Goal: Use online tool/utility: Utilize a website feature to perform a specific function

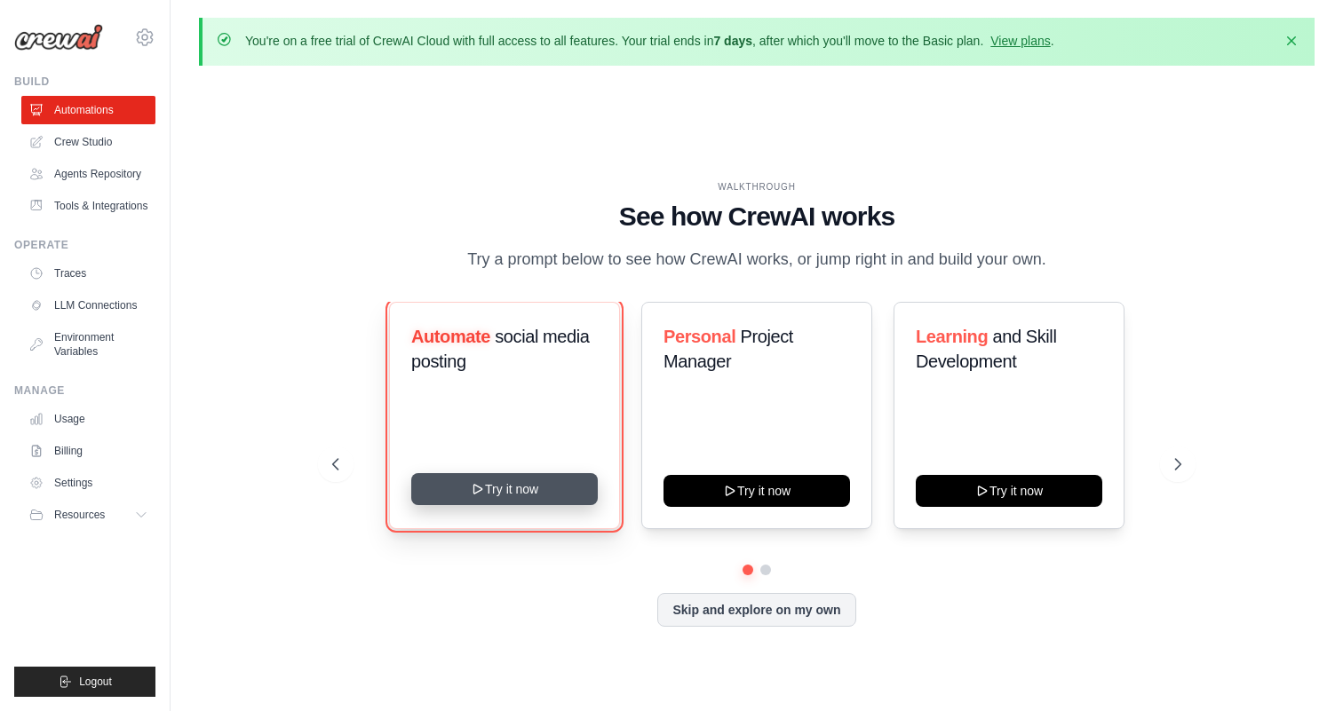
click at [496, 499] on button "Try it now" at bounding box center [504, 489] width 187 height 32
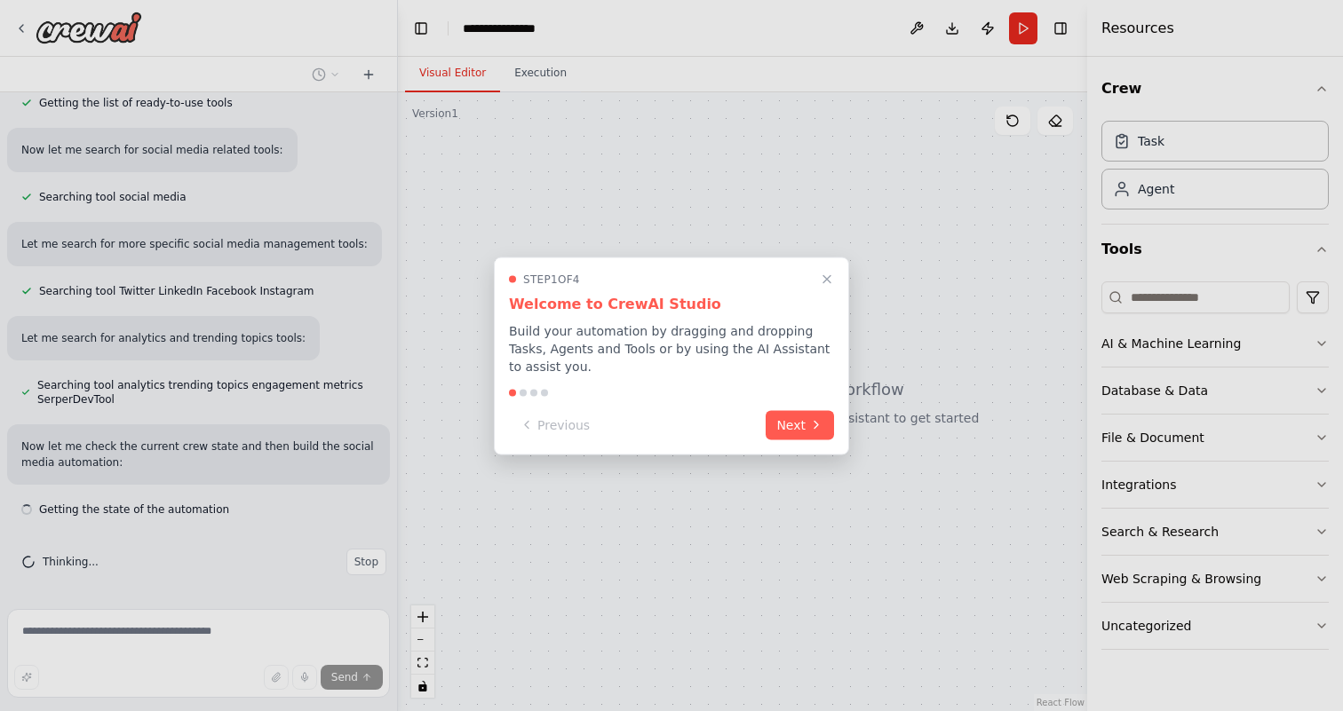
scroll to position [253, 0]
click at [798, 425] on button "Next" at bounding box center [800, 423] width 68 height 29
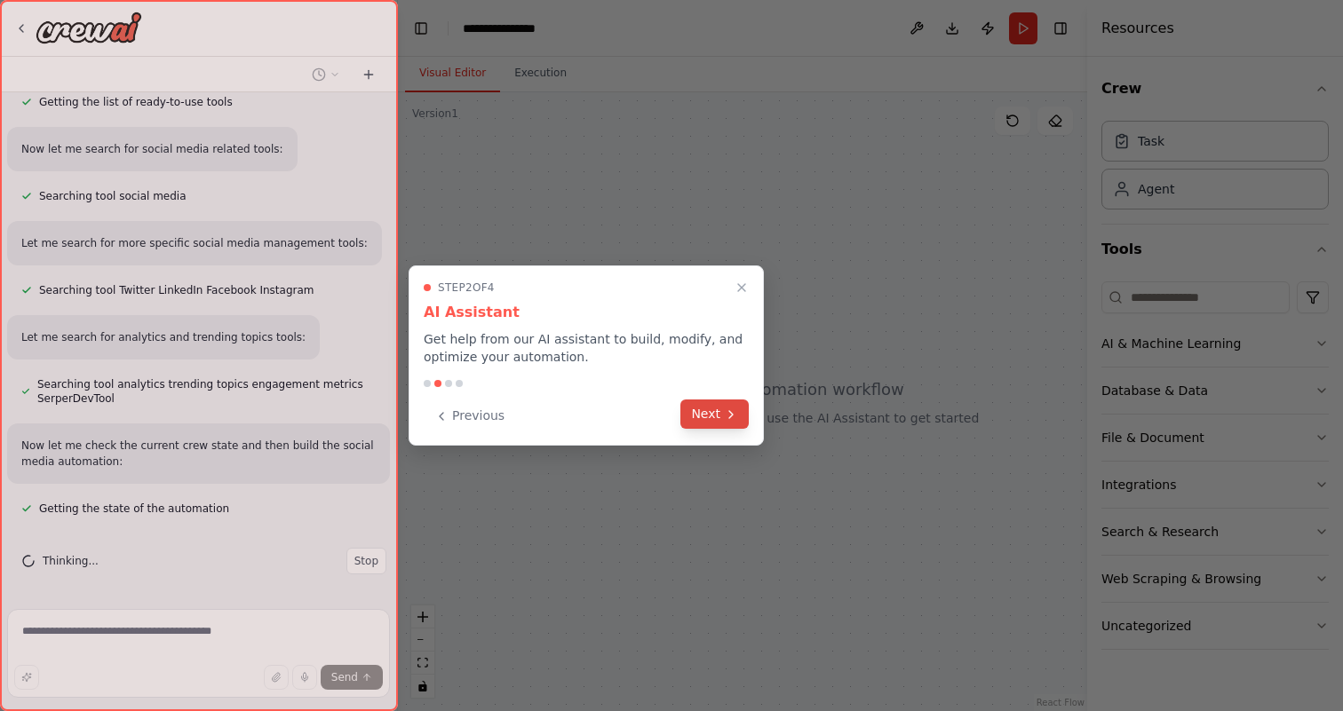
click at [717, 415] on button "Next" at bounding box center [714, 414] width 68 height 29
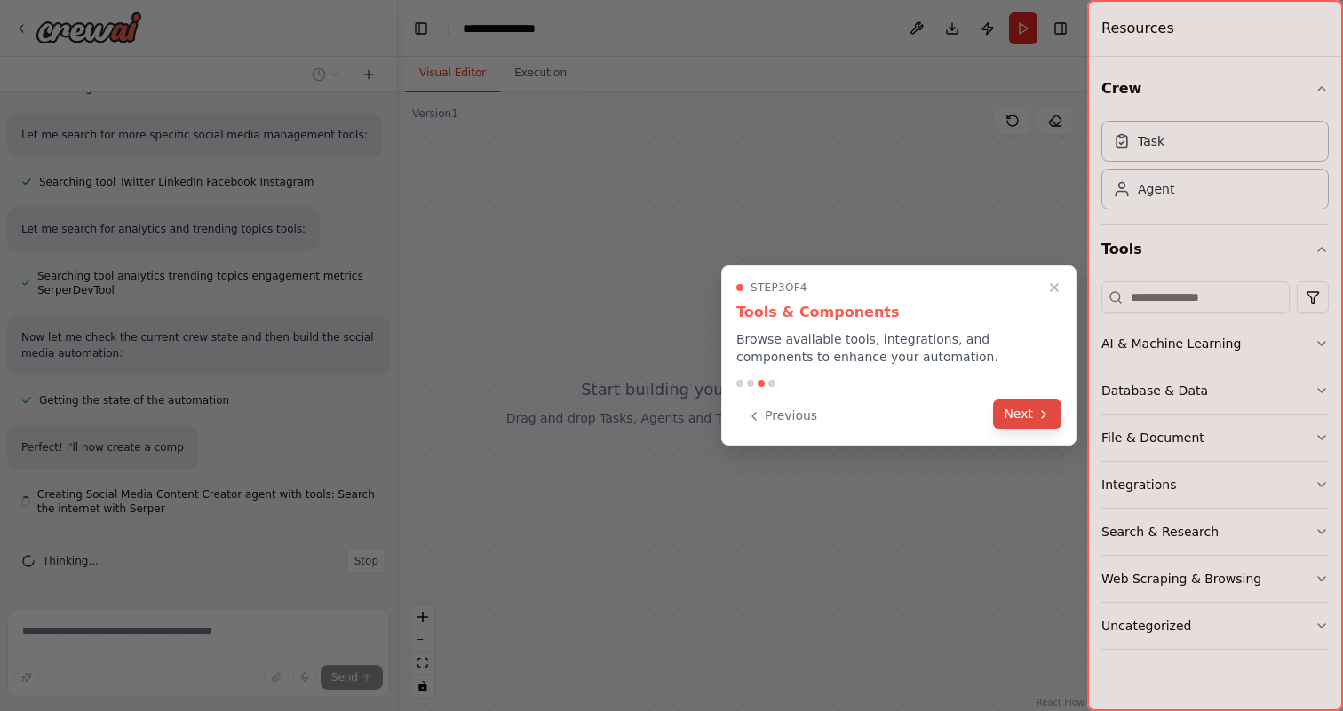
click at [1019, 423] on button "Next" at bounding box center [1027, 414] width 68 height 29
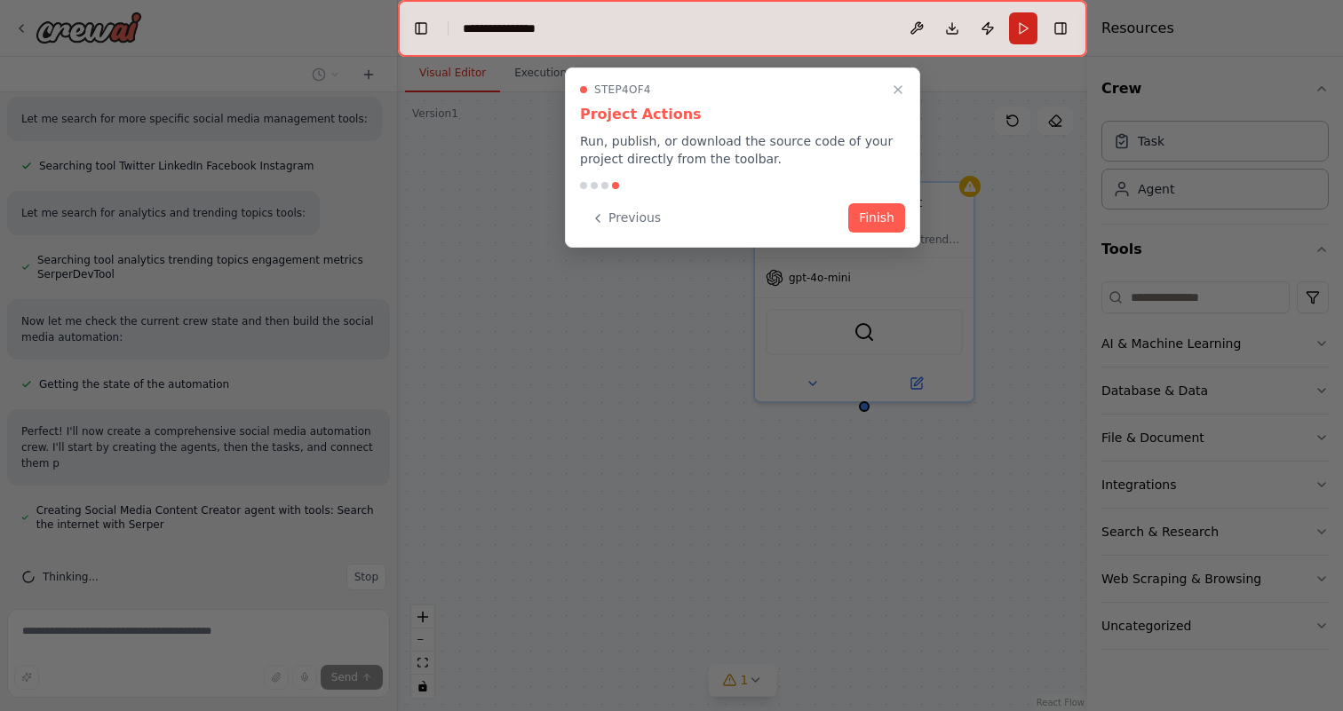
scroll to position [393, 0]
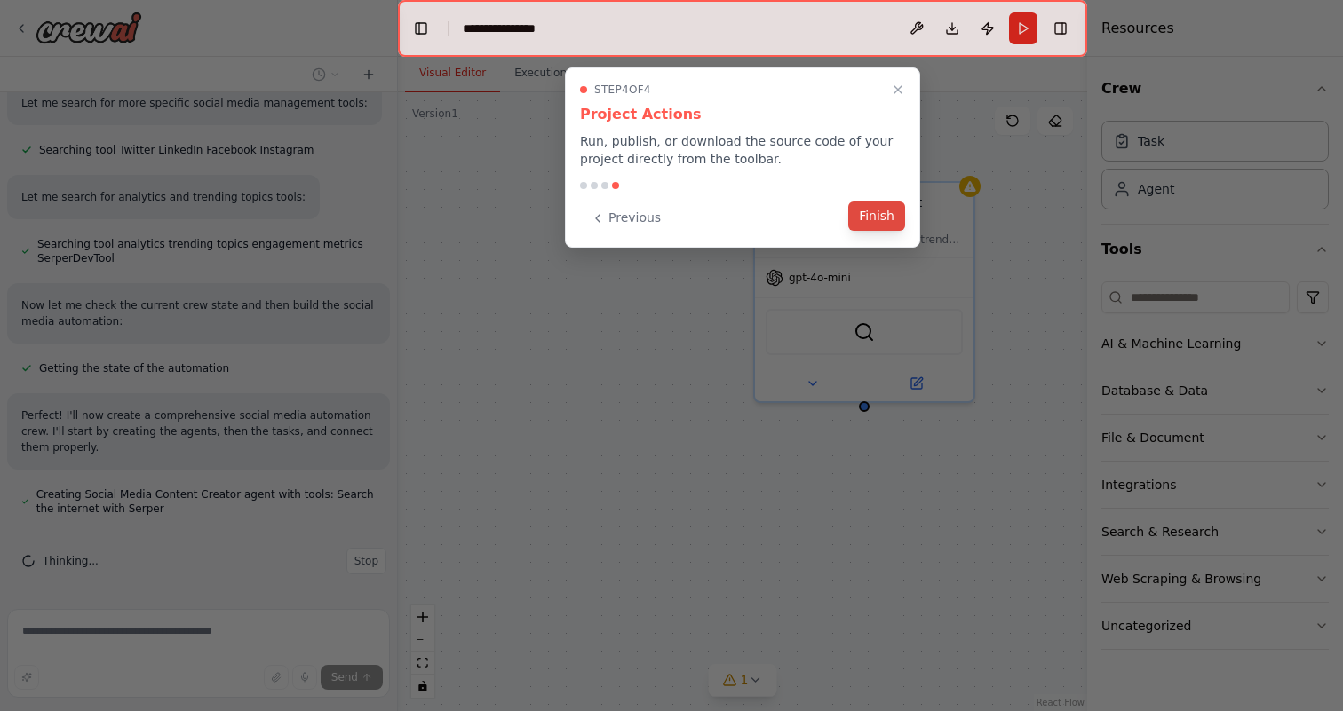
click at [893, 226] on button "Finish" at bounding box center [876, 216] width 57 height 29
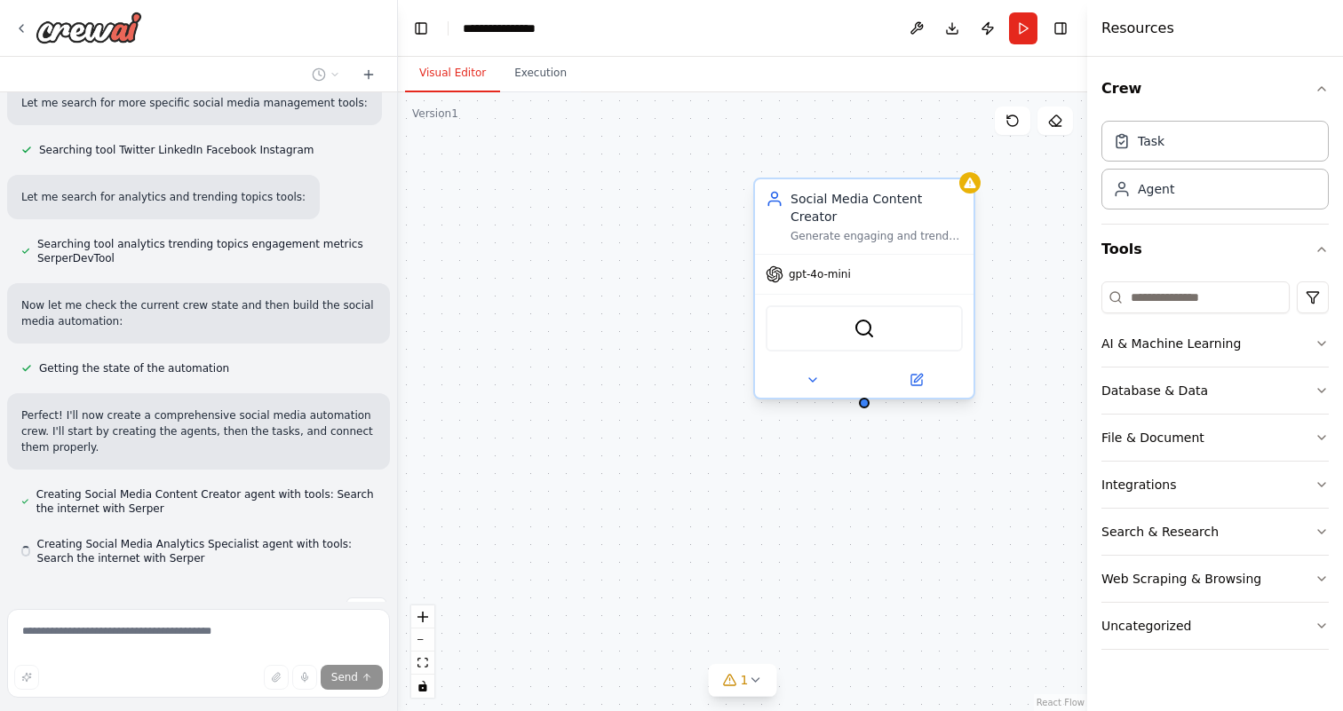
scroll to position [443, 0]
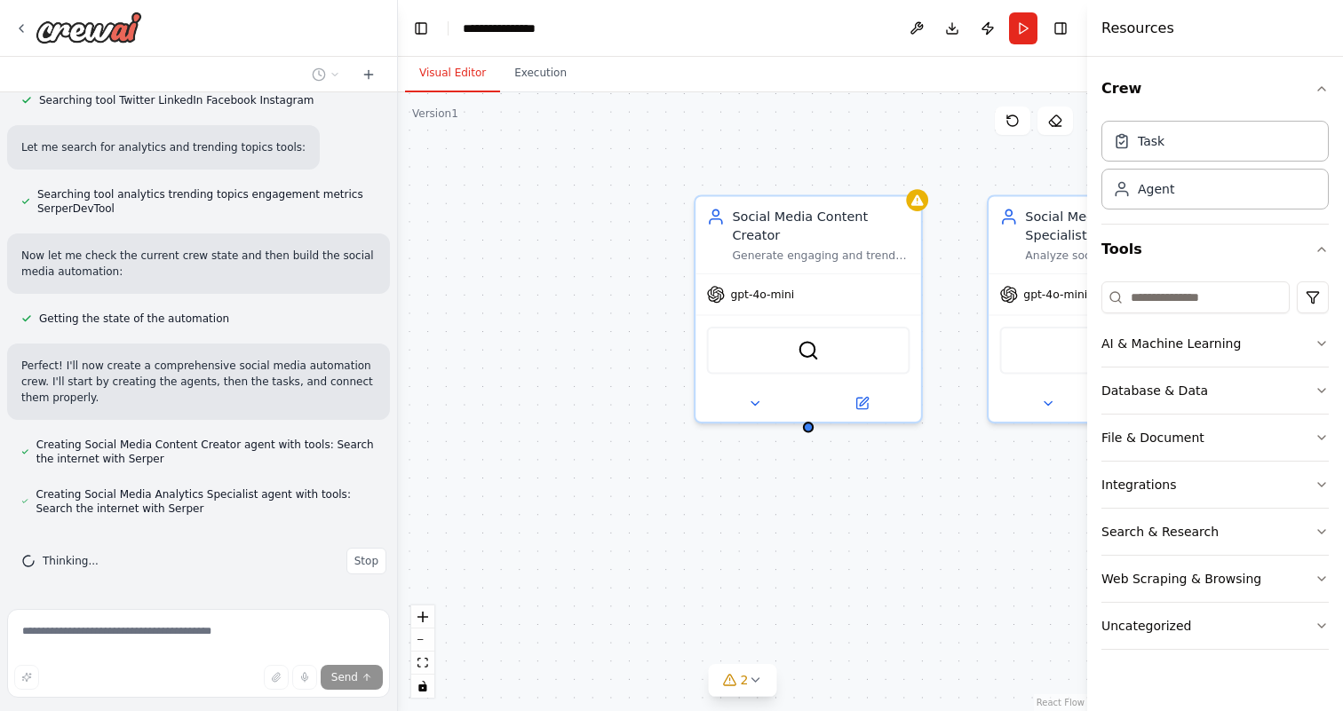
drag, startPoint x: 1041, startPoint y: 417, endPoint x: 801, endPoint y: 432, distance: 240.2
click at [803, 433] on div "Social Media Content Creator Generate engaging and trend-aware social media con…" at bounding box center [742, 401] width 689 height 619
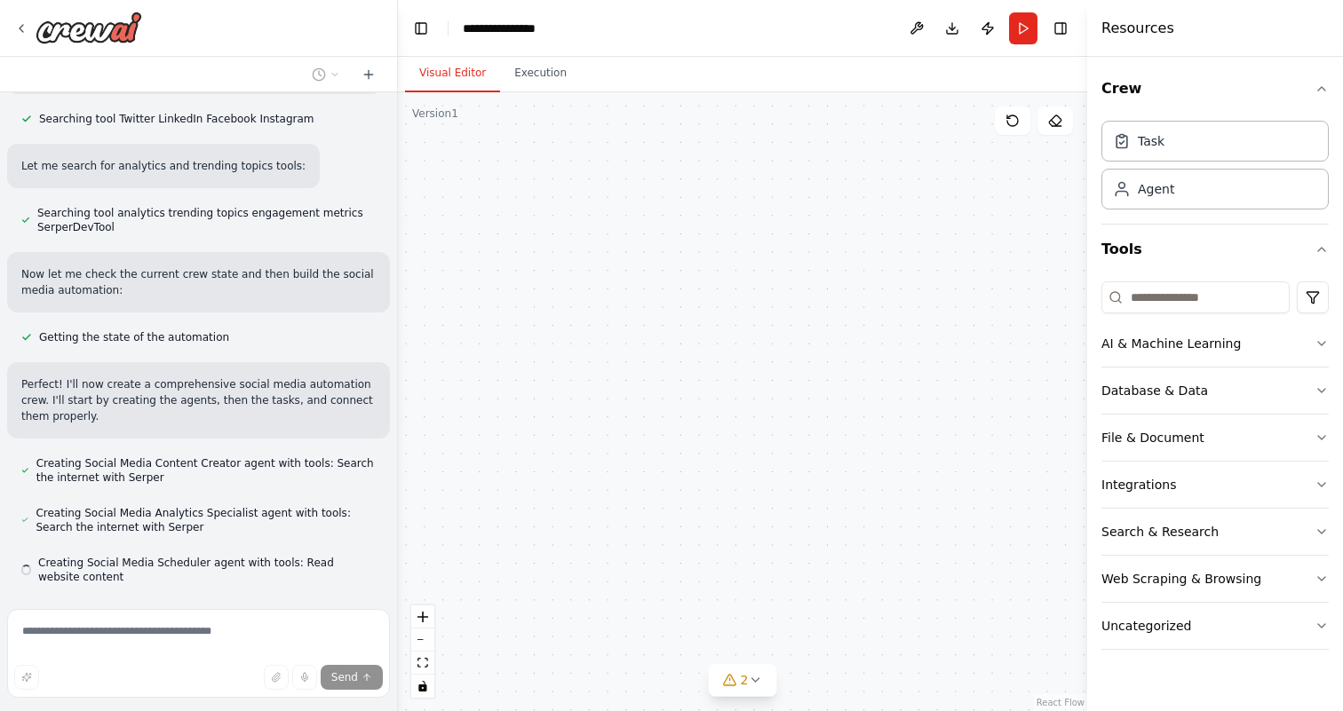
scroll to position [493, 0]
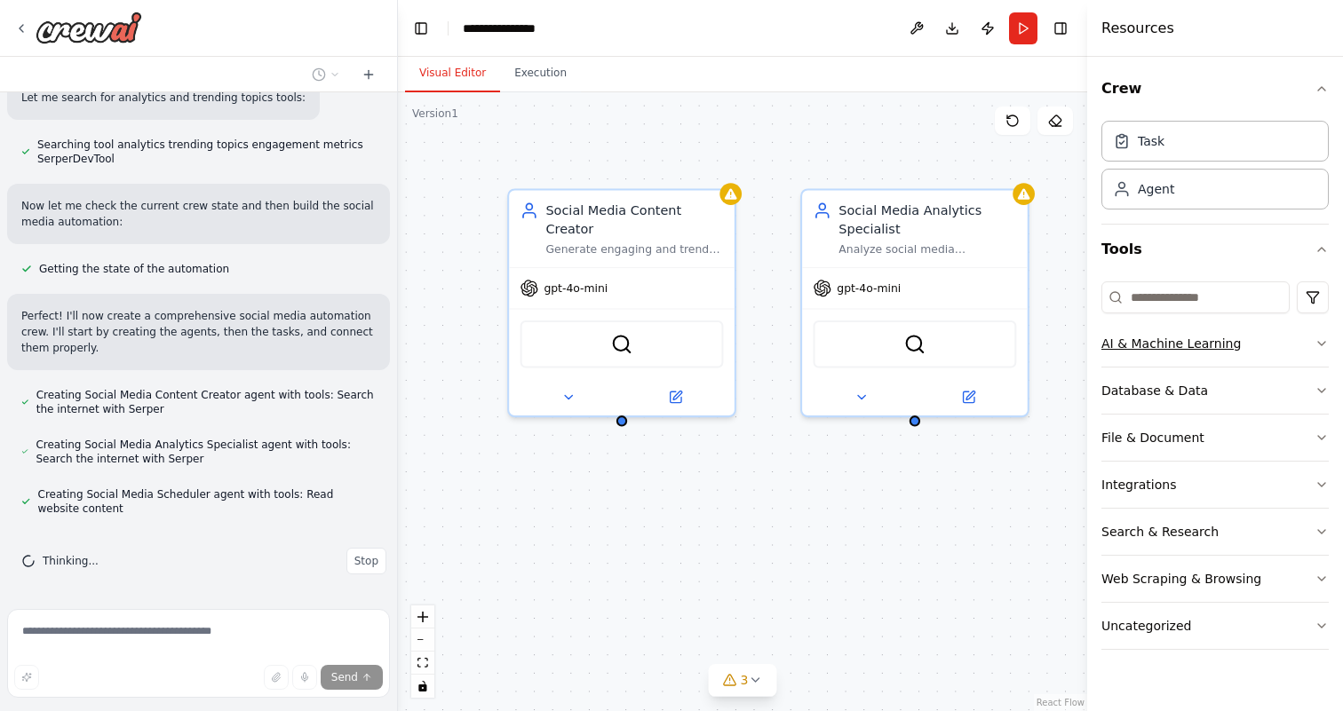
click at [1284, 360] on button "AI & Machine Learning" at bounding box center [1214, 344] width 227 height 46
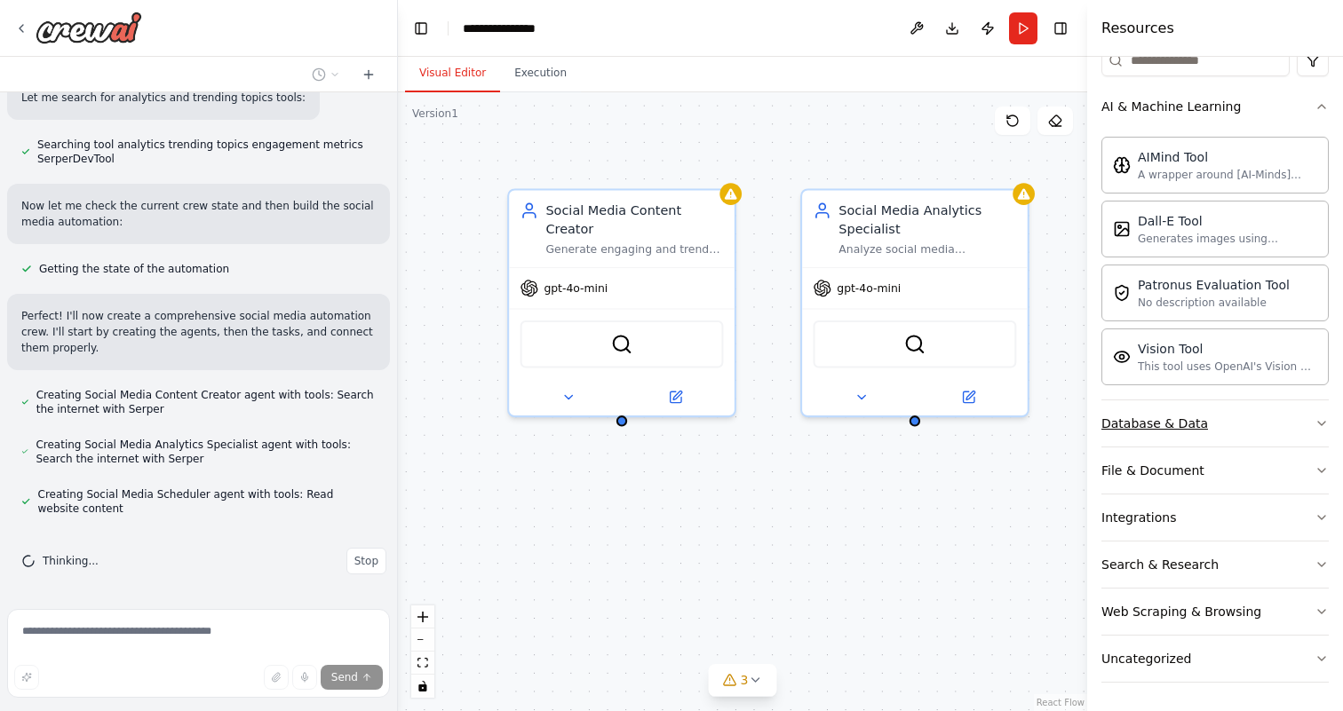
click at [1250, 418] on button "Database & Data" at bounding box center [1214, 424] width 227 height 46
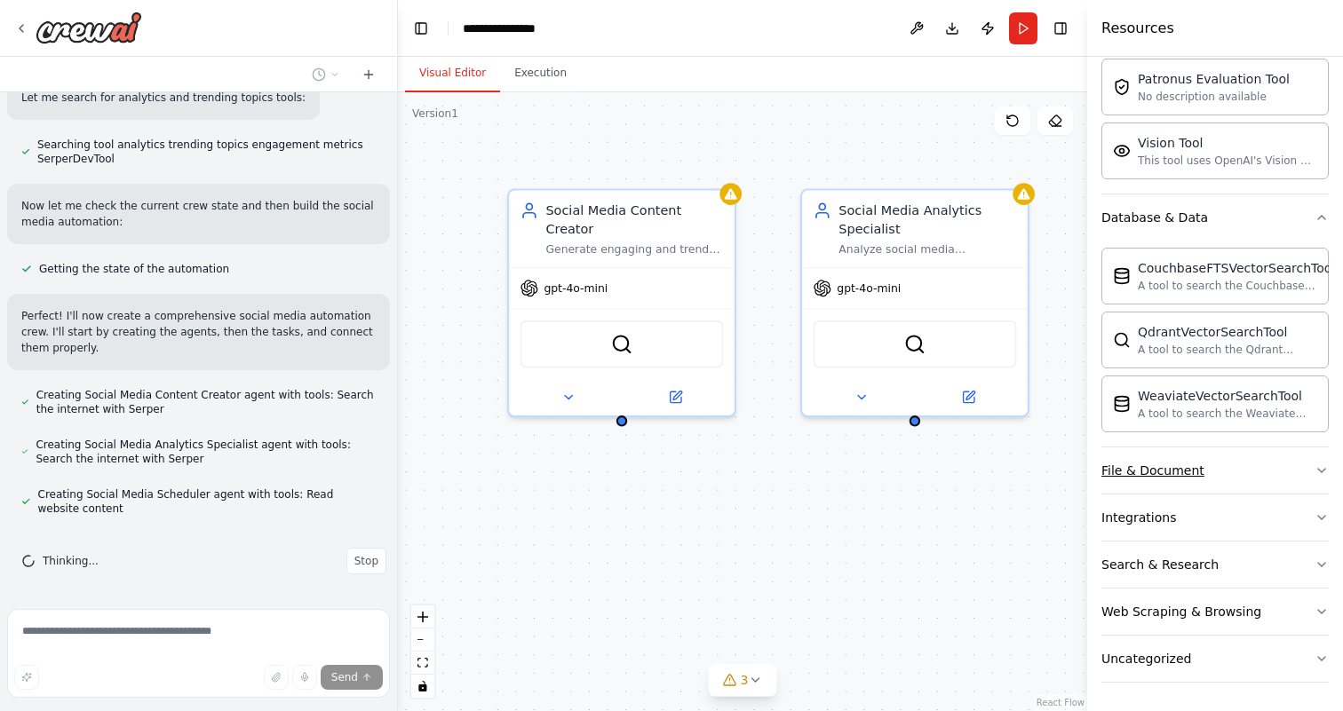
click at [1243, 470] on button "File & Document" at bounding box center [1214, 471] width 227 height 46
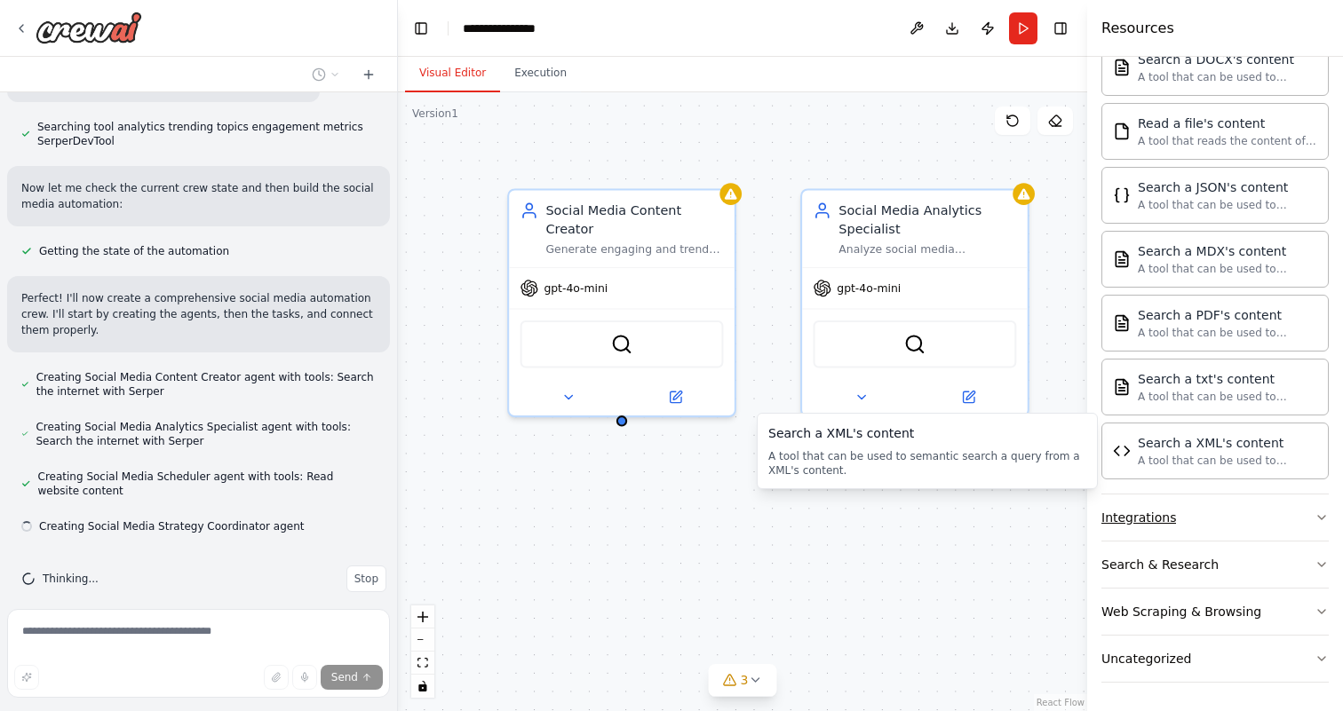
scroll to position [528, 0]
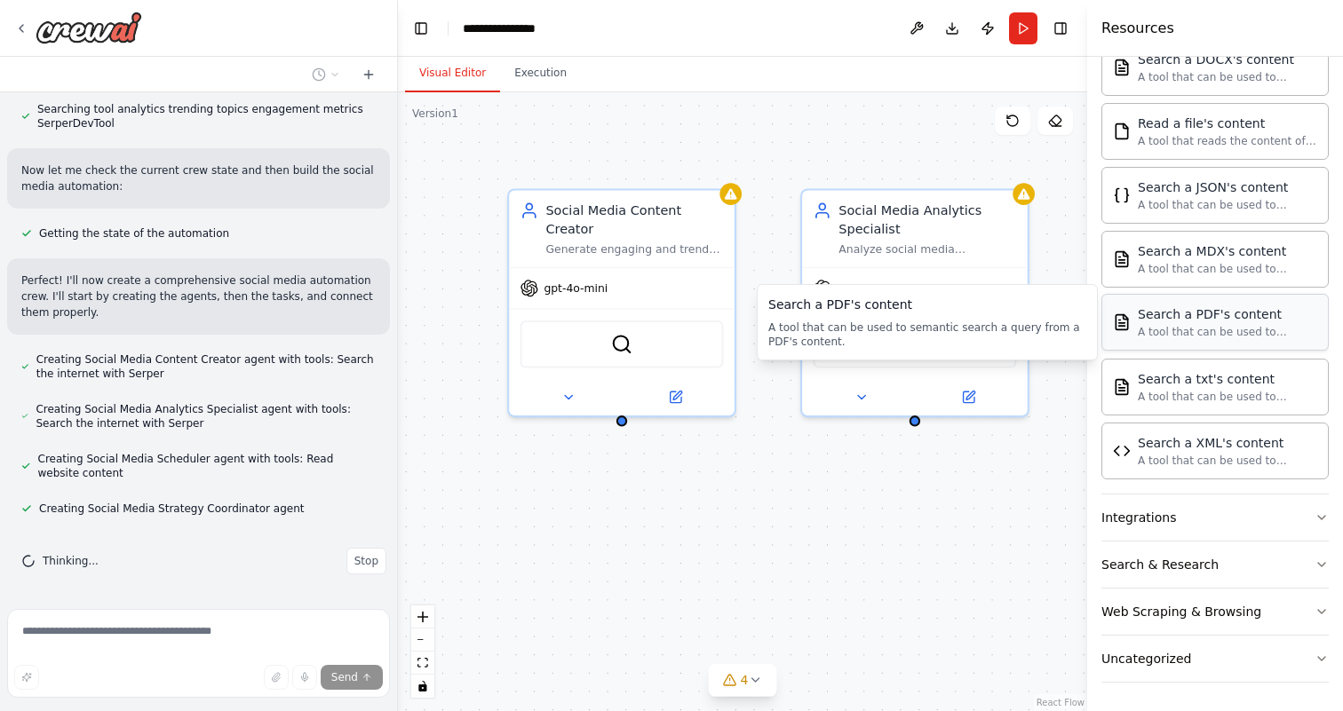
click at [1210, 327] on div "A tool that can be used to semantic search a query from a PDF's content." at bounding box center [1227, 332] width 179 height 14
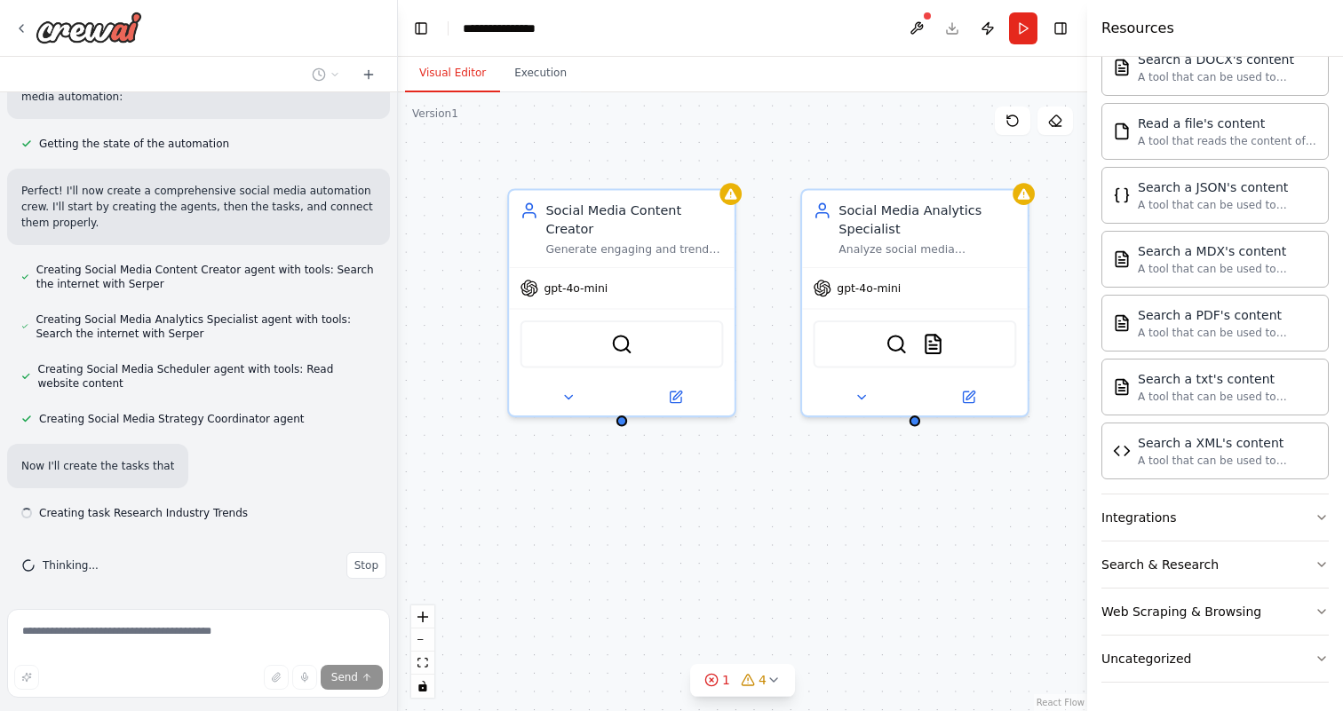
scroll to position [623, 0]
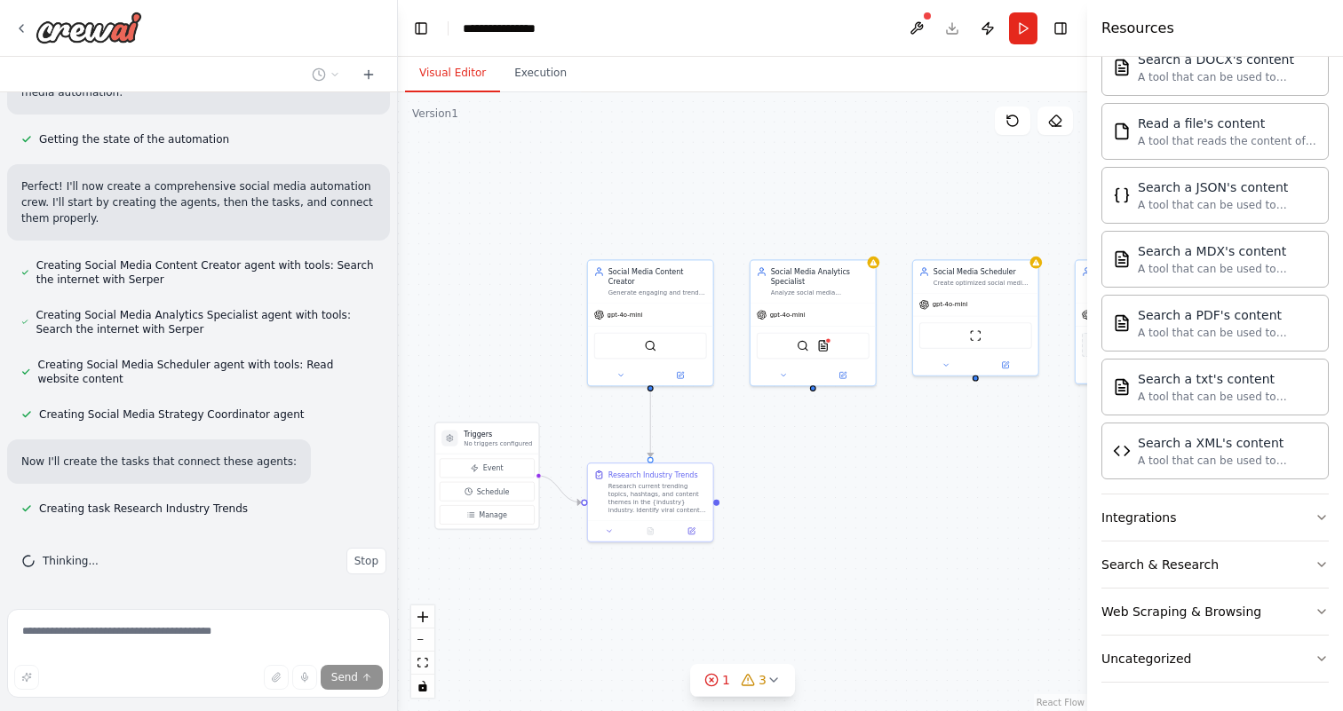
drag, startPoint x: 734, startPoint y: 543, endPoint x: 800, endPoint y: 467, distance: 100.7
click at [800, 467] on div ".deletable-edge-delete-btn { width: 20px; height: 20px; border: 0px solid #ffff…" at bounding box center [742, 401] width 689 height 619
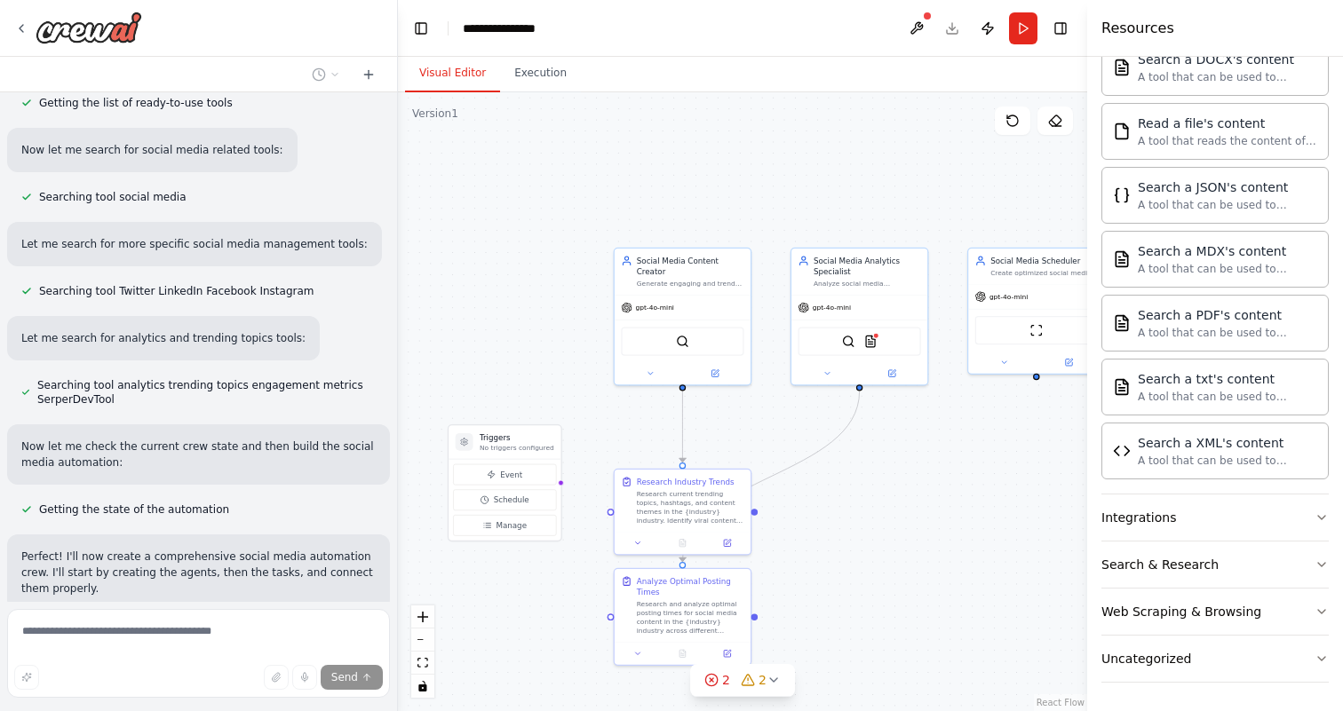
scroll to position [0, 0]
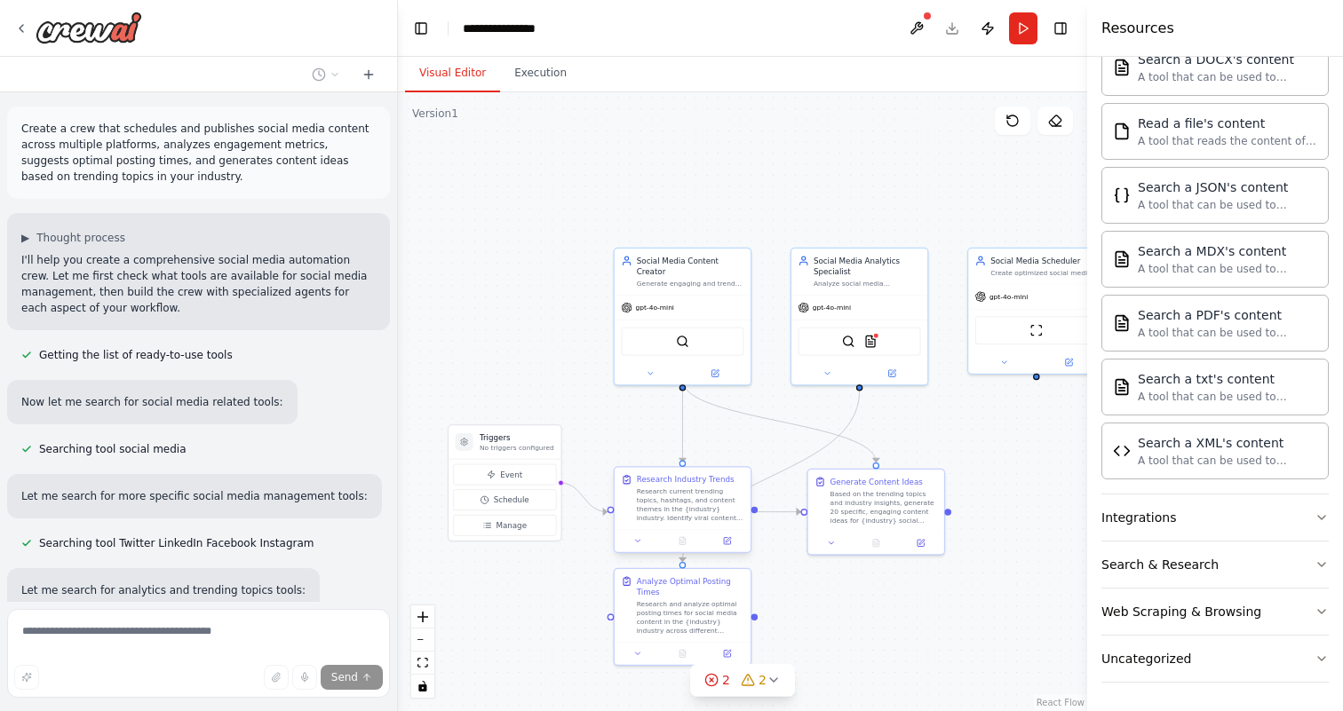
click at [692, 497] on div "Research current trending topics, hashtags, and content themes in the {industry…" at bounding box center [690, 506] width 107 height 36
click at [727, 544] on icon at bounding box center [727, 541] width 6 height 6
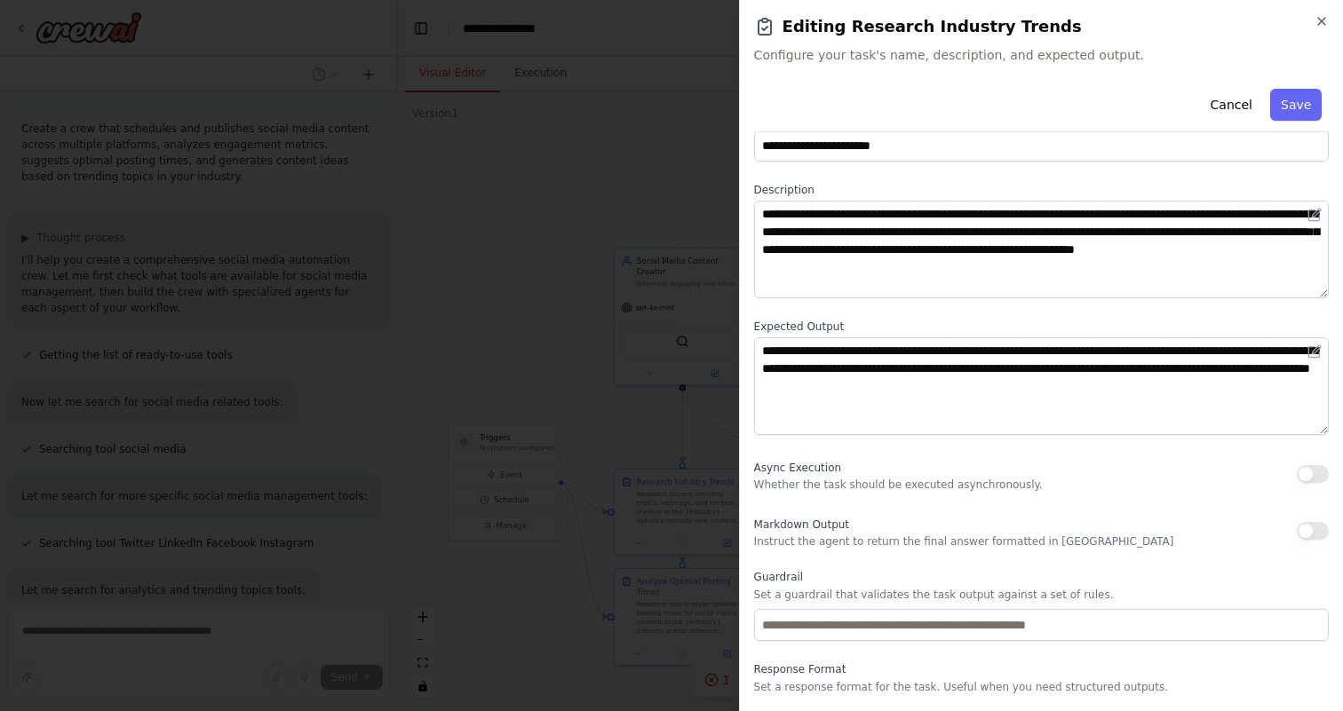
scroll to position [91, 0]
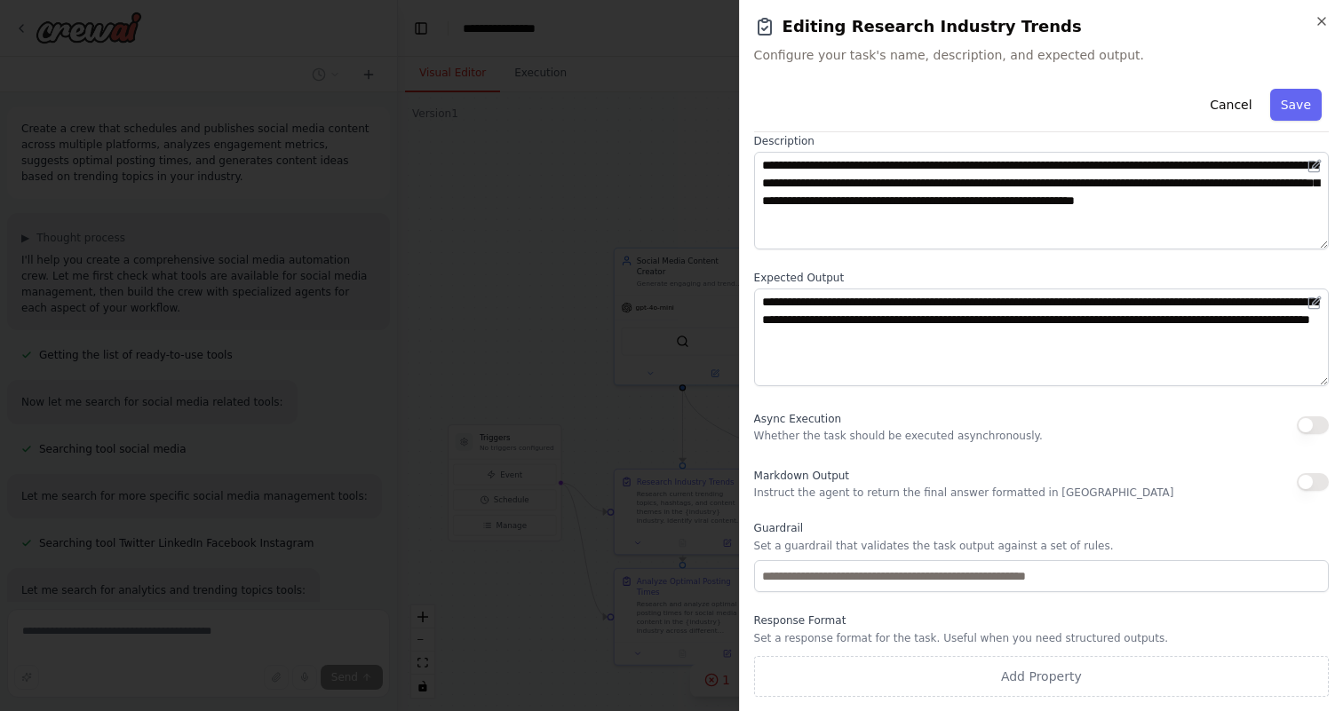
click at [1312, 25] on h2 "Editing Research Industry Trends" at bounding box center [1041, 26] width 575 height 25
click at [1318, 24] on icon "button" at bounding box center [1321, 21] width 7 height 7
